Goal: Task Accomplishment & Management: Use online tool/utility

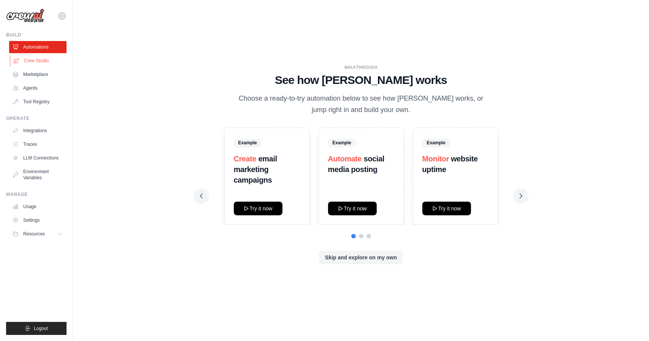
click at [36, 63] on link "Crew Studio" at bounding box center [38, 61] width 57 height 12
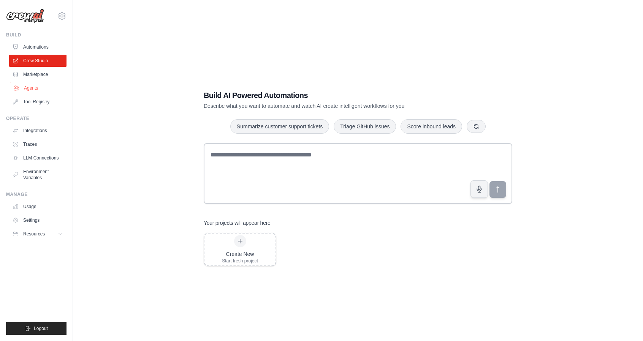
click at [35, 89] on link "Agents" at bounding box center [38, 88] width 57 height 12
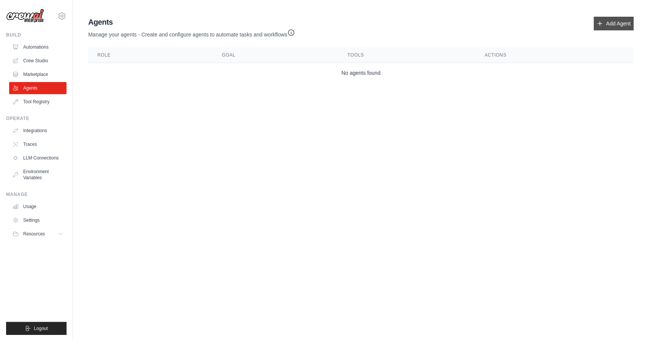
click at [615, 21] on link "Add Agent" at bounding box center [613, 24] width 40 height 14
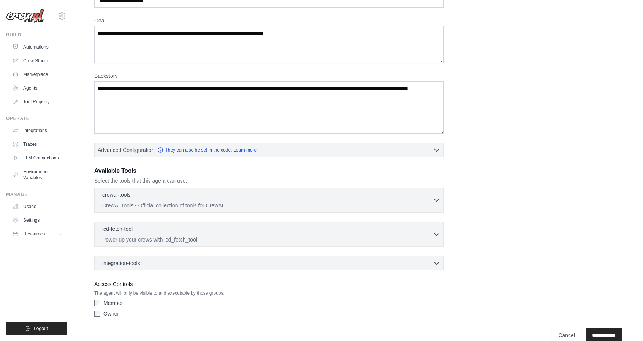
scroll to position [64, 0]
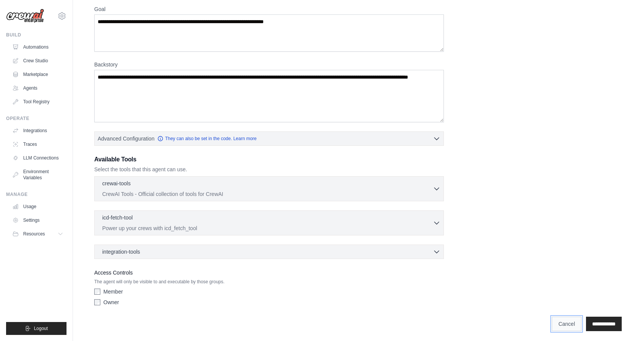
click at [559, 320] on link "Cancel" at bounding box center [567, 324] width 30 height 14
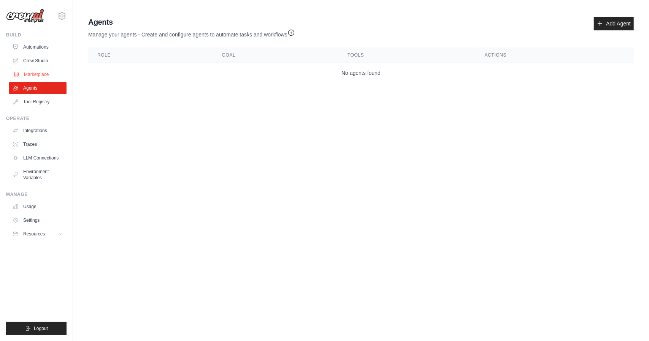
click at [38, 78] on link "Marketplace" at bounding box center [38, 74] width 57 height 12
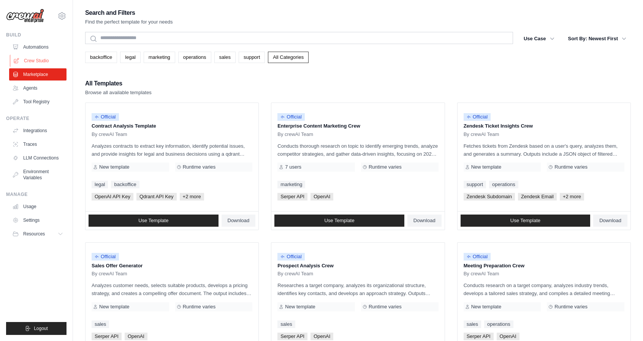
click at [36, 61] on link "Crew Studio" at bounding box center [38, 61] width 57 height 12
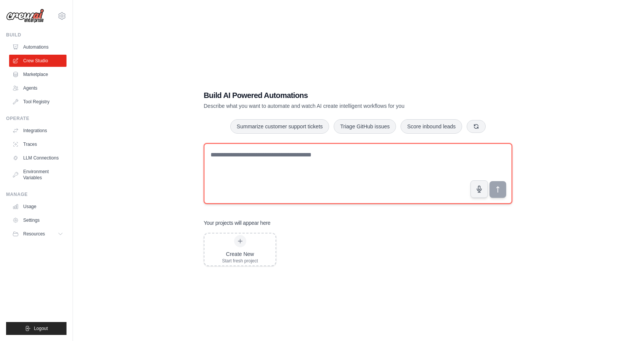
click at [233, 157] on textarea at bounding box center [358, 173] width 309 height 61
type textarea "*"
click at [320, 154] on textarea "**********" at bounding box center [358, 173] width 309 height 61
click at [402, 159] on textarea "**********" at bounding box center [358, 173] width 309 height 61
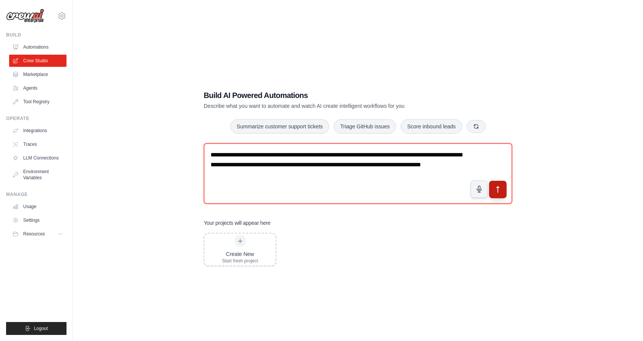
type textarea "**********"
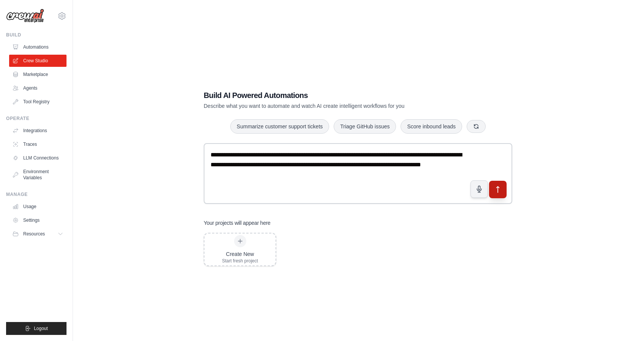
click at [503, 192] on button "submit" at bounding box center [497, 189] width 17 height 17
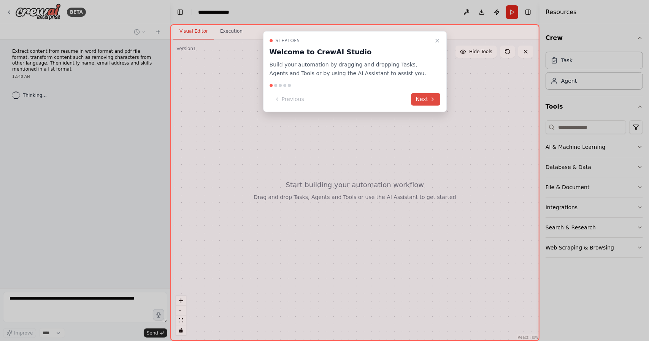
click at [423, 101] on button "Next" at bounding box center [425, 99] width 29 height 13
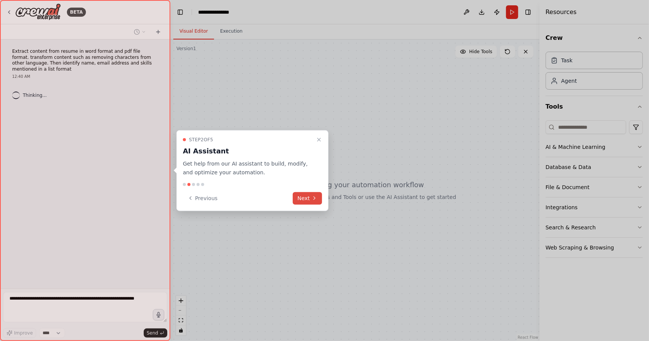
click at [320, 196] on button "Next" at bounding box center [307, 198] width 29 height 13
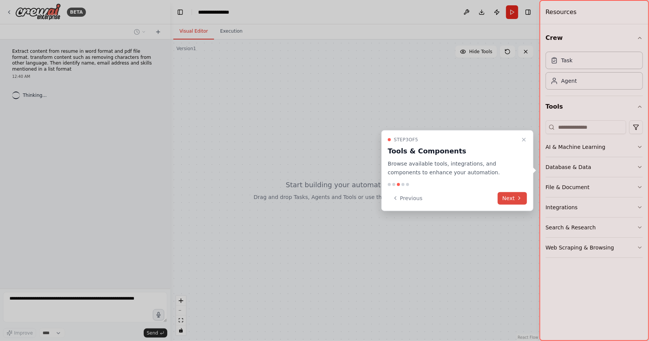
click at [516, 200] on button "Next" at bounding box center [511, 198] width 29 height 13
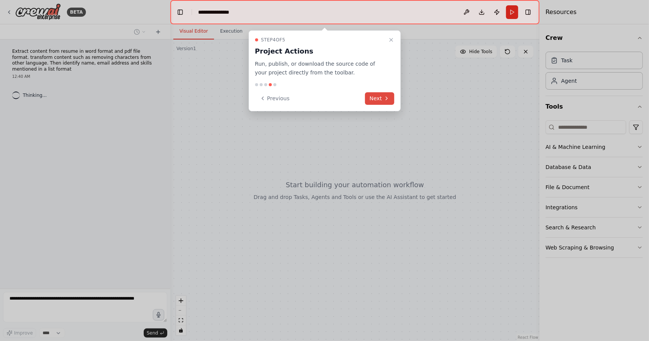
click at [373, 101] on button "Next" at bounding box center [379, 98] width 29 height 13
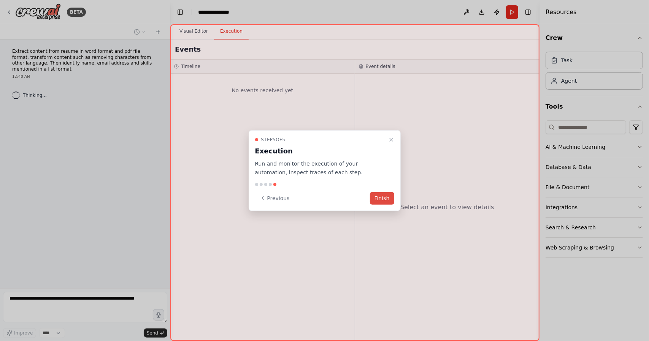
click at [377, 201] on button "Finish" at bounding box center [382, 198] width 24 height 13
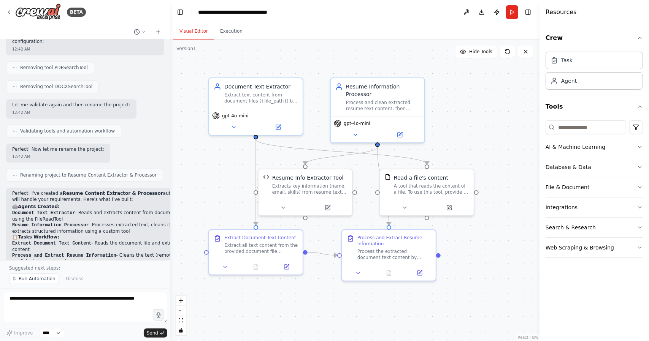
scroll to position [975, 0]
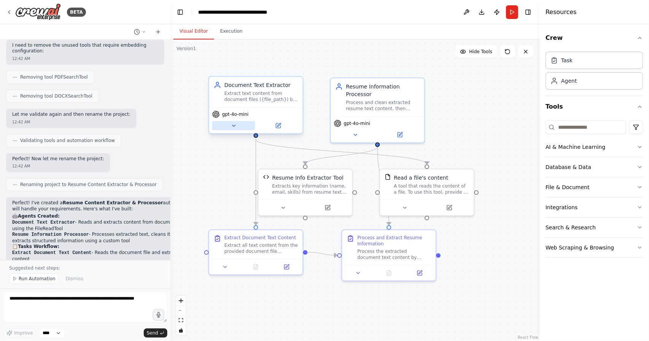
click at [236, 127] on icon at bounding box center [234, 126] width 6 height 6
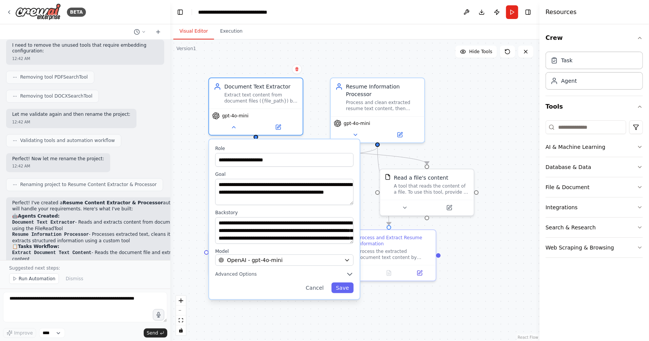
click at [191, 201] on div ".deletable-edge-delete-btn { width: 20px; height: 20px; border: 0px solid #ffff…" at bounding box center [354, 191] width 369 height 302
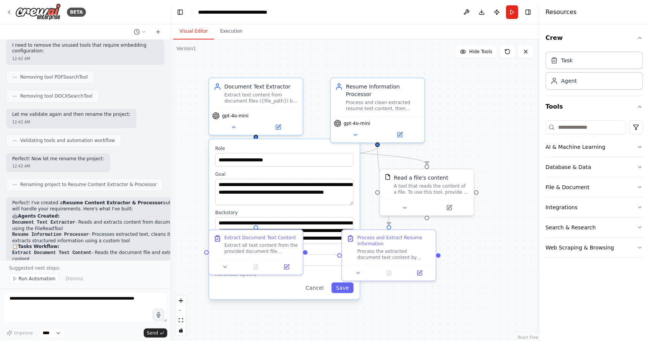
click at [81, 232] on li "Resume Information Processor - Processes extracted text, cleans it, and extract…" at bounding box center [106, 238] width 189 height 12
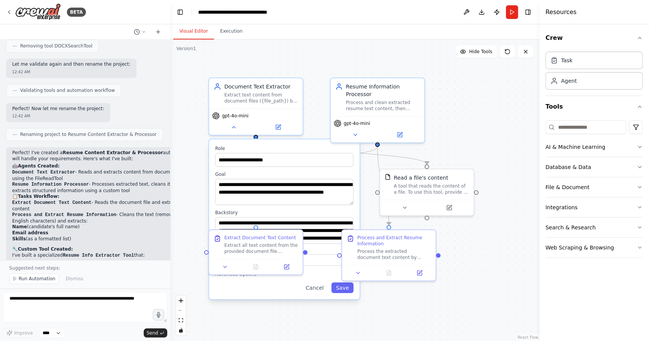
scroll to position [1051, 0]
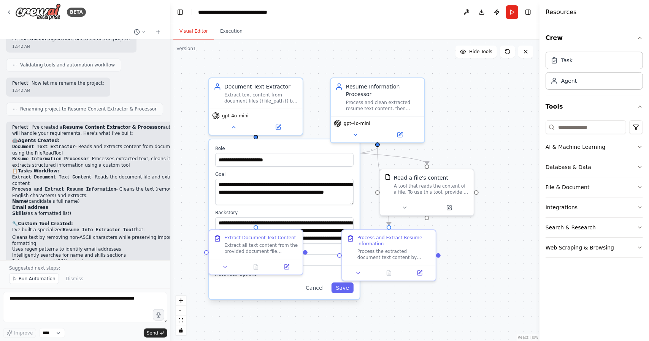
click at [95, 156] on li "Resume Information Processor - Processes extracted text, cleans it, and extract…" at bounding box center [106, 162] width 189 height 12
click at [353, 137] on button at bounding box center [355, 133] width 43 height 9
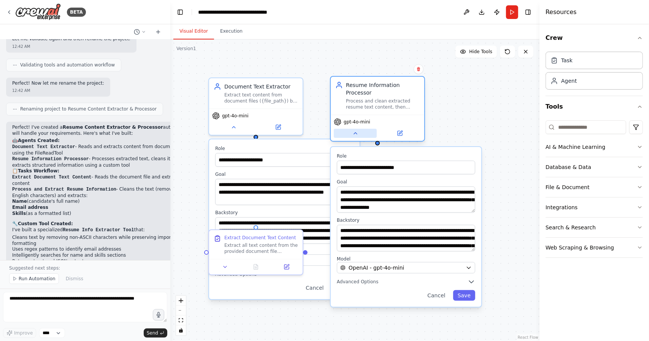
click at [353, 137] on button at bounding box center [355, 133] width 43 height 9
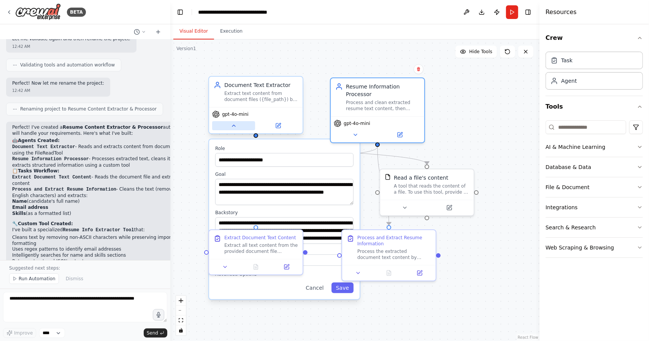
click at [233, 128] on icon at bounding box center [234, 126] width 6 height 6
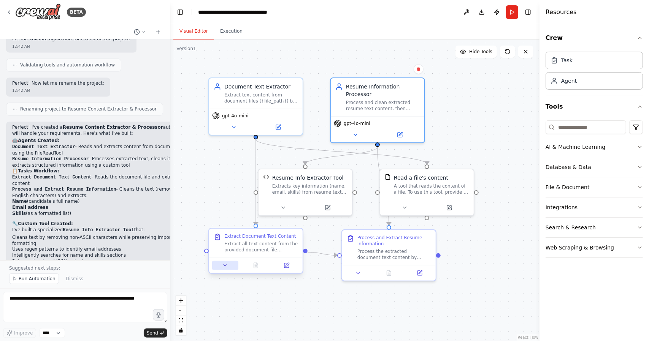
click at [226, 266] on icon at bounding box center [224, 266] width 3 height 2
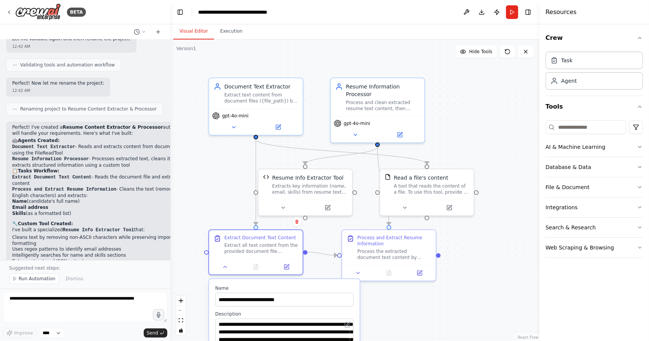
click at [201, 180] on div ".deletable-edge-delete-btn { width: 20px; height: 20px; border: 0px solid #ffff…" at bounding box center [354, 191] width 369 height 302
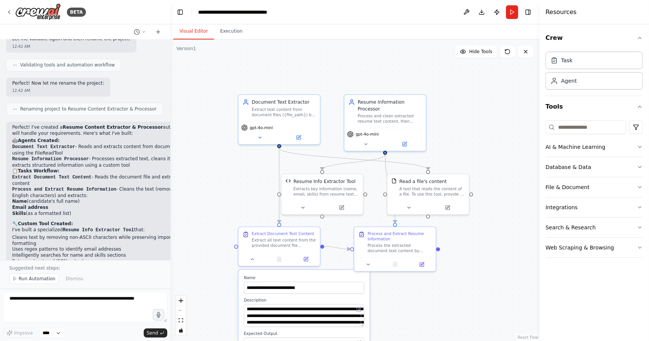
click at [472, 247] on div ".deletable-edge-delete-btn { width: 20px; height: 20px; border: 0px solid #ffff…" at bounding box center [354, 191] width 369 height 302
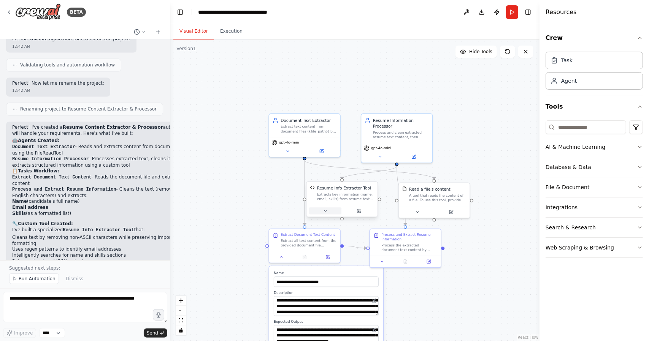
click at [327, 214] on button at bounding box center [325, 210] width 33 height 7
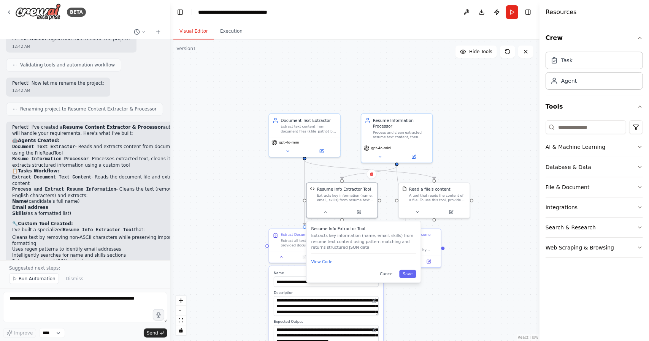
click at [326, 267] on div "Resume Info Extractor Tool Extracts key information (name, email, skills) from …" at bounding box center [364, 251] width 114 height 61
click at [413, 214] on button at bounding box center [417, 210] width 33 height 7
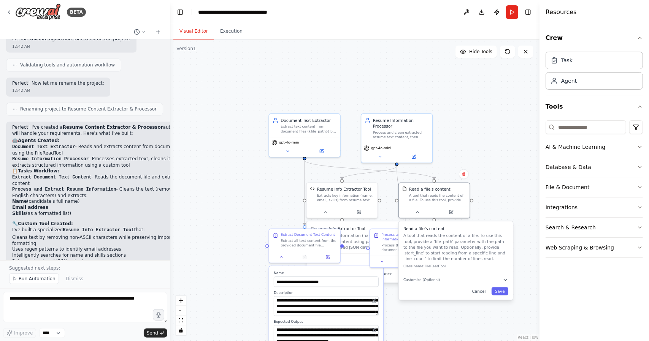
click at [514, 197] on div ".deletable-edge-delete-btn { width: 20px; height: 20px; border: 0px solid #ffff…" at bounding box center [354, 191] width 369 height 302
click at [417, 212] on icon at bounding box center [417, 211] width 5 height 5
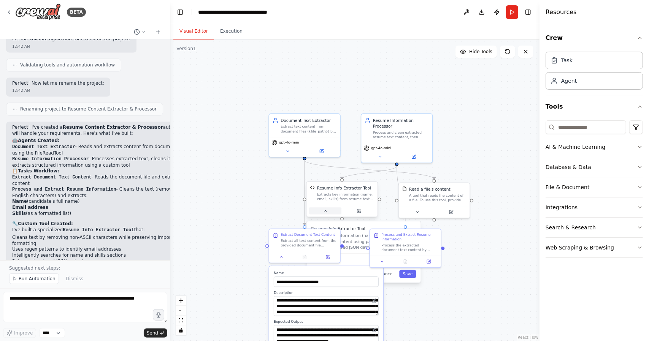
click at [331, 214] on button at bounding box center [325, 210] width 33 height 7
click at [378, 261] on button at bounding box center [382, 260] width 20 height 7
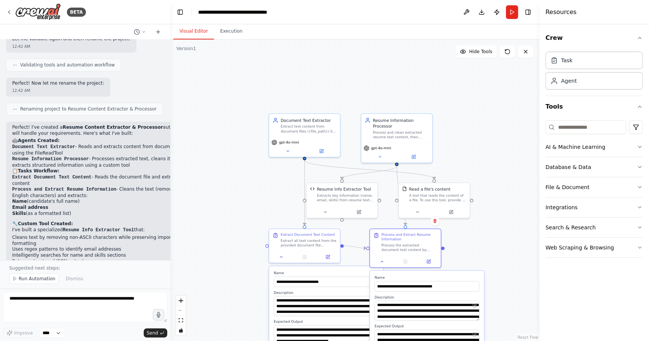
click at [472, 244] on div ".deletable-edge-delete-btn { width: 20px; height: 20px; border: 0px solid #ffff…" at bounding box center [354, 191] width 369 height 302
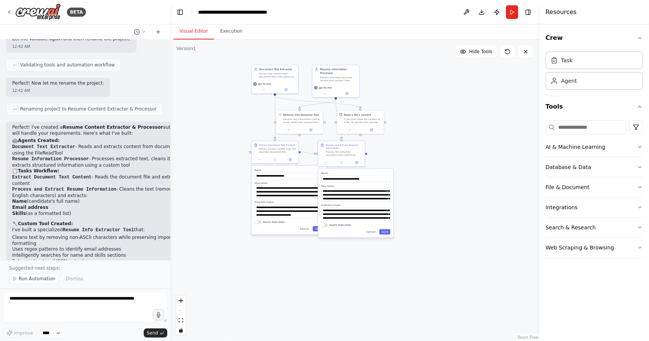
drag, startPoint x: 507, startPoint y: 236, endPoint x: 430, endPoint y: 148, distance: 117.4
click at [422, 147] on div ".deletable-edge-delete-btn { width: 20px; height: 20px; border: 0px solid #ffff…" at bounding box center [354, 191] width 369 height 302
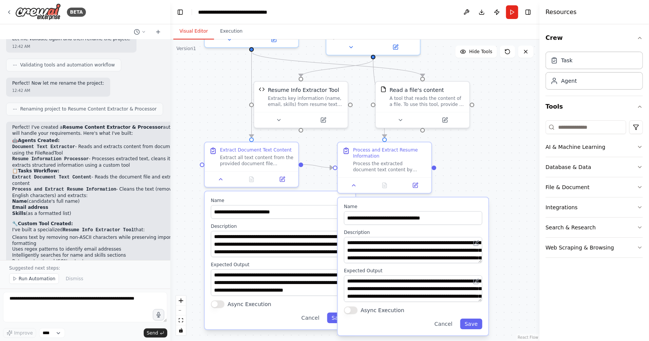
drag, startPoint x: 412, startPoint y: 273, endPoint x: 544, endPoint y: 296, distance: 133.8
click at [544, 296] on div "BETA Extract content from resume in word format and pdf file format. transform …" at bounding box center [324, 170] width 649 height 341
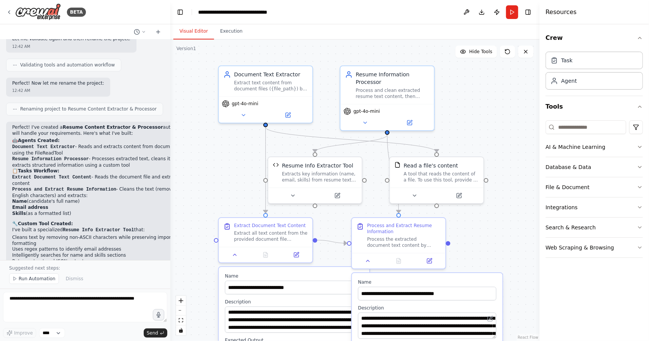
drag, startPoint x: 500, startPoint y: 173, endPoint x: 514, endPoint y: 248, distance: 76.9
click at [514, 248] on div ".deletable-edge-delete-btn { width: 20px; height: 20px; border: 0px solid #ffff…" at bounding box center [354, 191] width 369 height 302
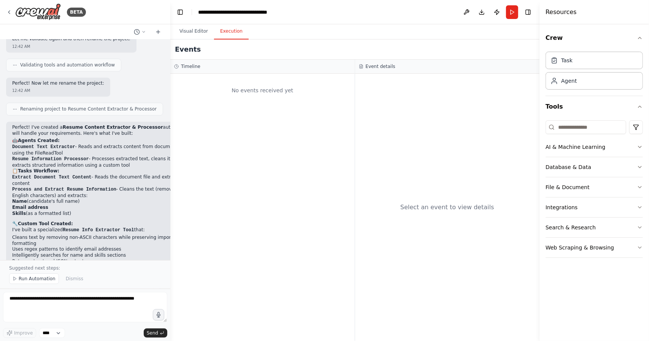
click at [225, 36] on button "Execution" at bounding box center [231, 32] width 35 height 16
click at [199, 34] on button "Visual Editor" at bounding box center [193, 32] width 41 height 16
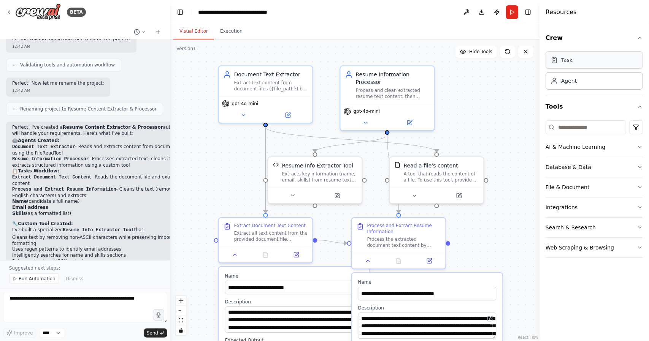
click at [569, 63] on div "Task" at bounding box center [566, 60] width 11 height 8
click at [573, 83] on div "Agent" at bounding box center [569, 81] width 16 height 8
click at [146, 221] on h2 "🔧 Custom Tool Created:" at bounding box center [106, 224] width 189 height 6
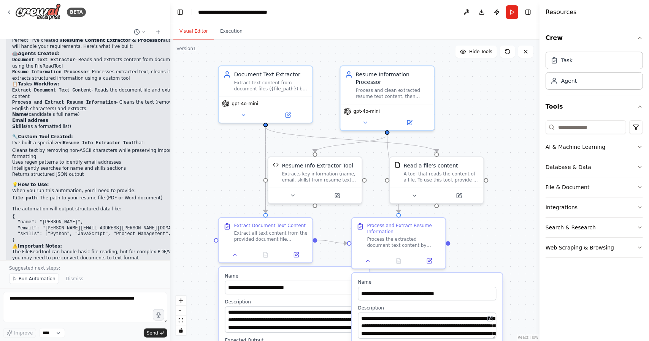
scroll to position [1165, 0]
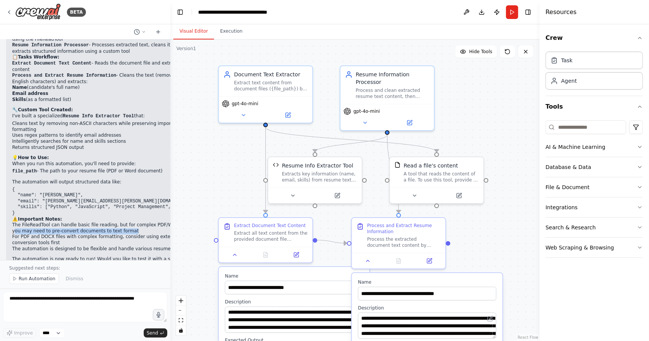
drag, startPoint x: 30, startPoint y: 209, endPoint x: 147, endPoint y: 209, distance: 116.6
click at [147, 222] on li "The FileReadTool can handle basic file reading, but for complex PDF/Word parsin…" at bounding box center [106, 228] width 189 height 12
click at [70, 234] on li "For PDF and DOCX files with complex formatting, consider using external convers…" at bounding box center [106, 240] width 189 height 12
drag, startPoint x: 13, startPoint y: 220, endPoint x: 139, endPoint y: 231, distance: 125.9
click at [139, 231] on div "Perfect! I've created a Resume Content Extractor & Processor automation that wi…" at bounding box center [106, 140] width 189 height 258
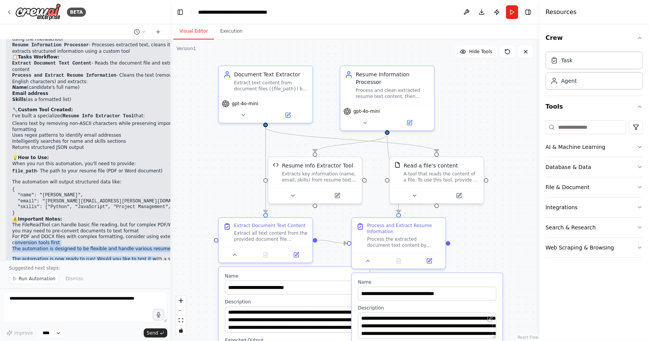
click at [137, 256] on p "The automation is now ready to run! Would you like to test it with a sample res…" at bounding box center [106, 262] width 189 height 12
click at [6, 10] on icon at bounding box center [9, 12] width 6 height 6
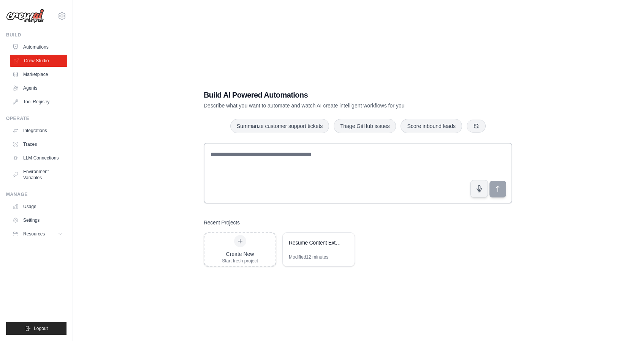
click at [52, 61] on link "Crew Studio" at bounding box center [38, 61] width 57 height 12
click at [46, 48] on link "Automations" at bounding box center [37, 47] width 57 height 12
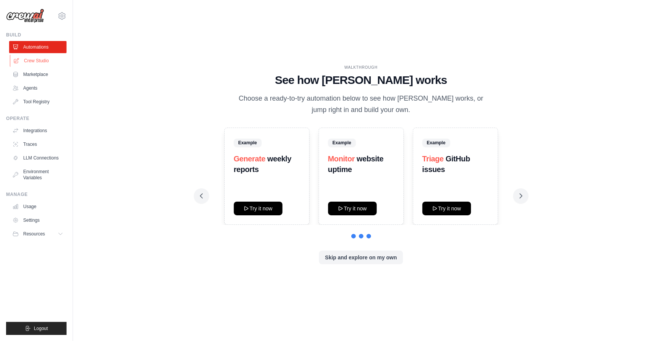
click at [45, 63] on link "Crew Studio" at bounding box center [38, 61] width 57 height 12
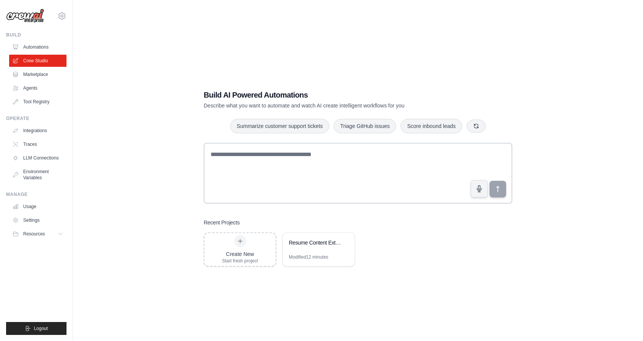
click at [43, 76] on link "Marketplace" at bounding box center [37, 74] width 57 height 12
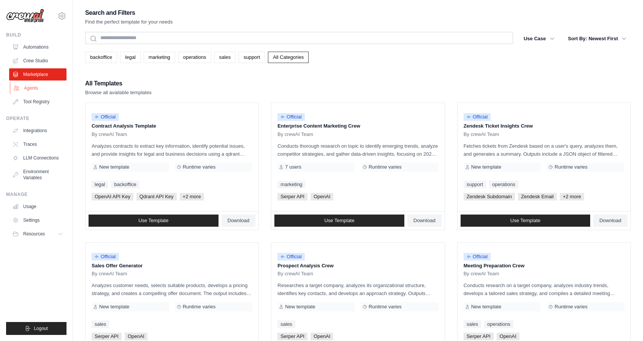
click at [40, 88] on link "Agents" at bounding box center [38, 88] width 57 height 12
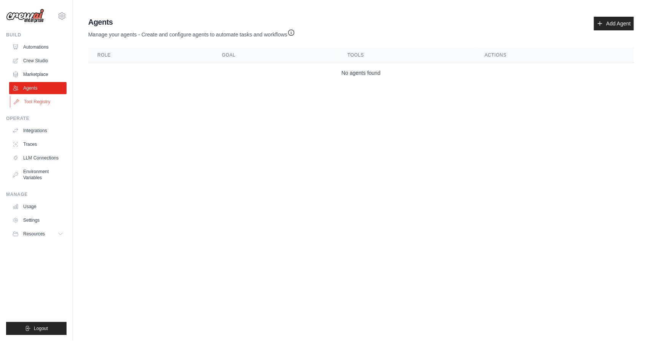
click at [34, 98] on link "Tool Registry" at bounding box center [38, 102] width 57 height 12
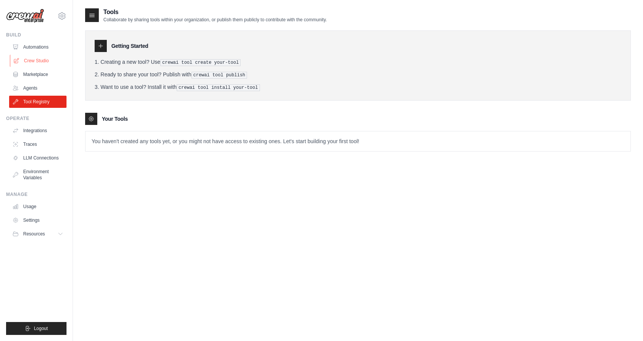
click at [47, 60] on link "Crew Studio" at bounding box center [38, 61] width 57 height 12
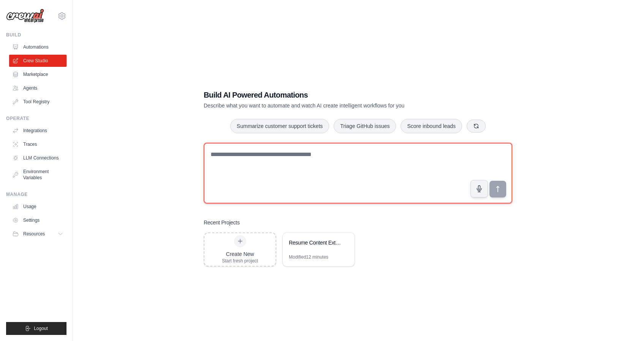
click at [314, 168] on textarea at bounding box center [358, 173] width 309 height 61
click at [288, 159] on textarea at bounding box center [358, 173] width 309 height 61
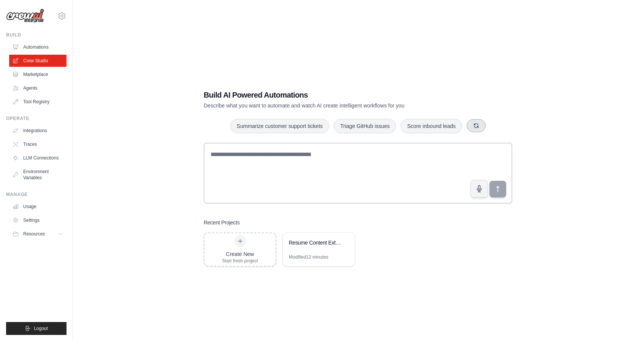
click at [477, 123] on icon "button" at bounding box center [476, 126] width 6 height 6
click at [477, 123] on button "button" at bounding box center [472, 125] width 19 height 13
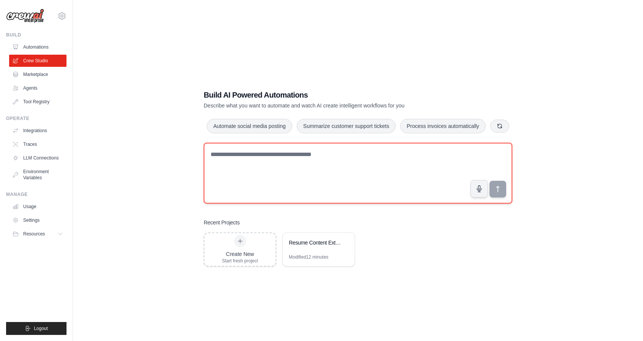
click at [296, 152] on textarea at bounding box center [358, 173] width 309 height 61
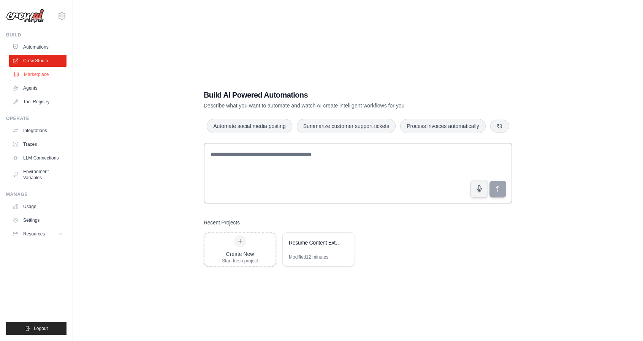
click at [44, 72] on link "Marketplace" at bounding box center [38, 74] width 57 height 12
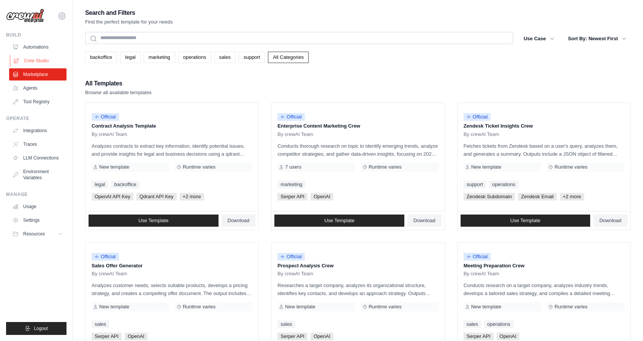
click at [43, 65] on link "Crew Studio" at bounding box center [38, 61] width 57 height 12
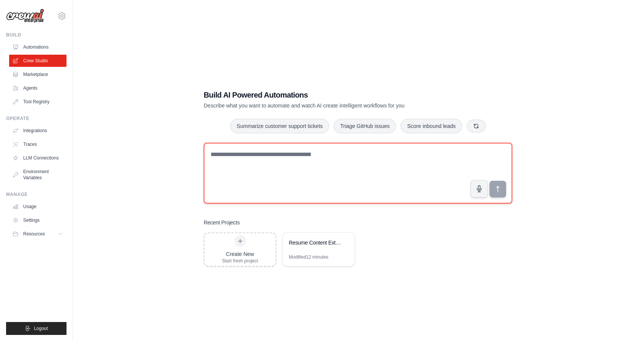
click at [260, 176] on textarea at bounding box center [358, 173] width 309 height 61
